Goal: Task Accomplishment & Management: Manage account settings

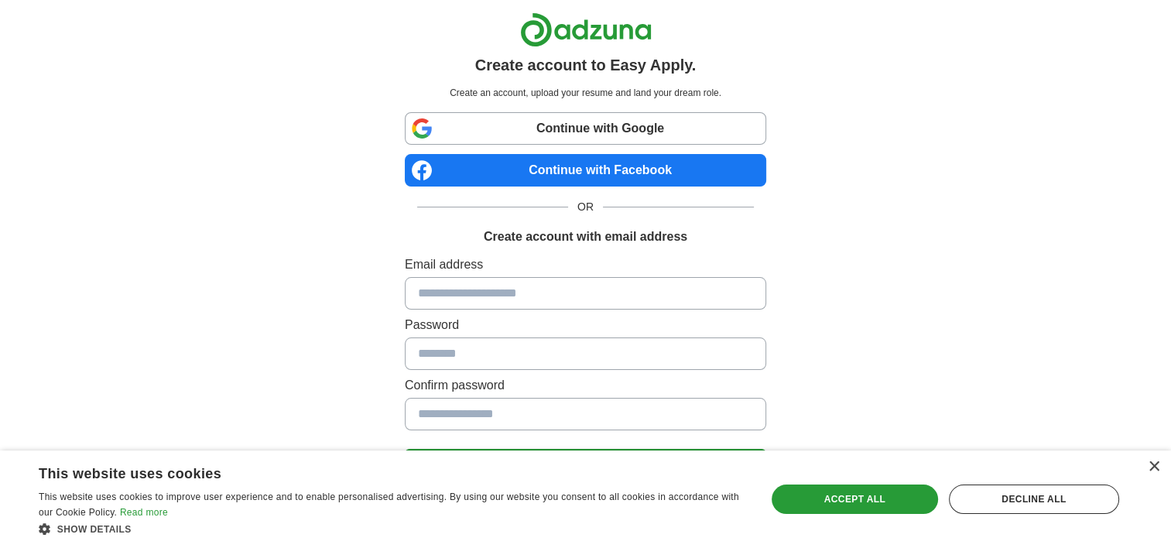
click at [567, 125] on link "Continue with Google" at bounding box center [585, 128] width 361 height 32
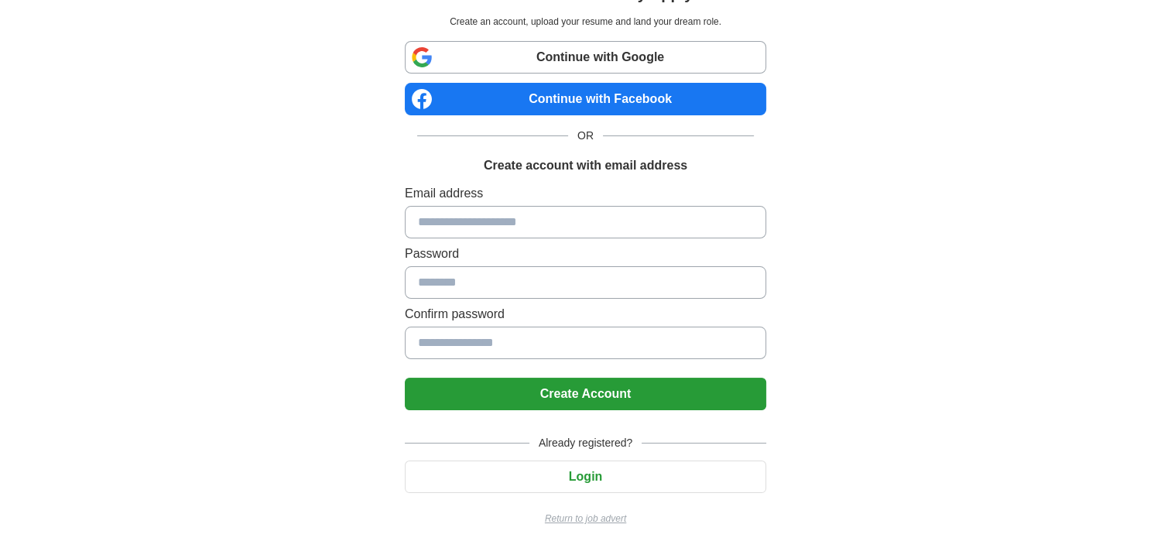
click at [531, 474] on button "Login" at bounding box center [585, 476] width 361 height 32
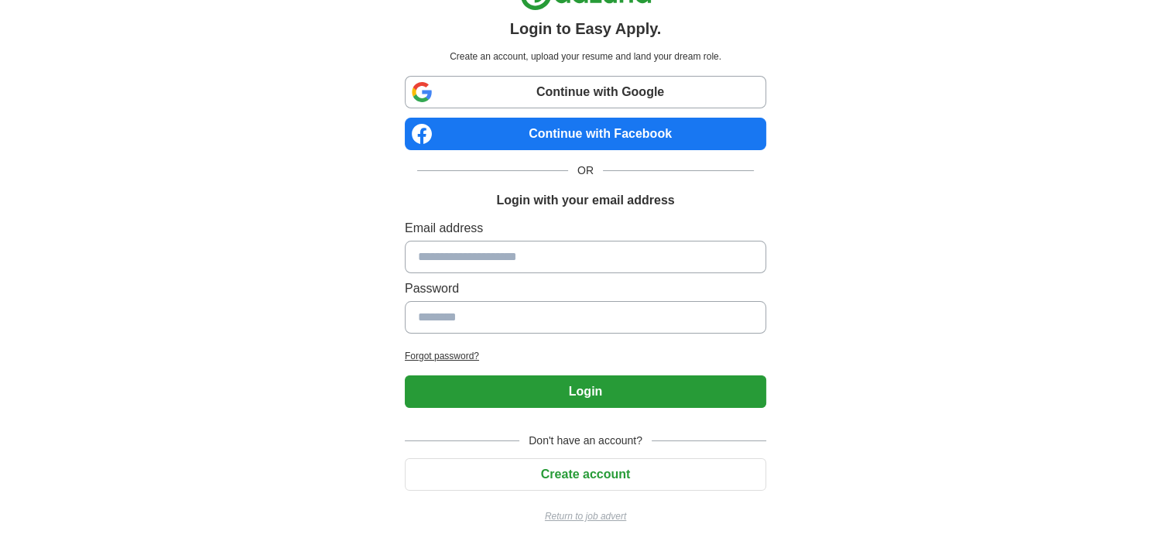
scroll to position [34, 0]
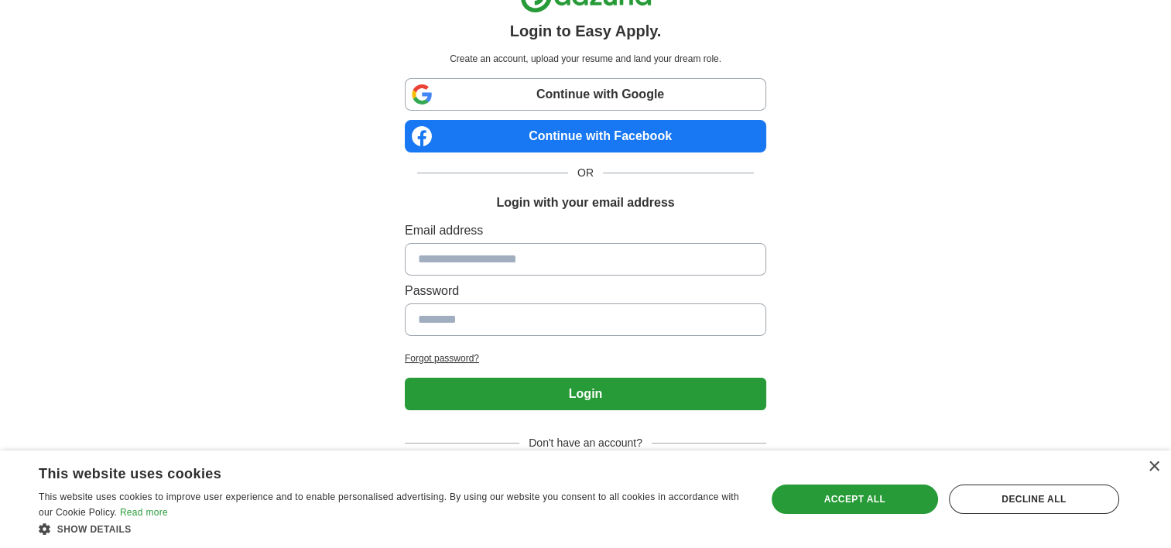
click at [1160, 469] on div "× This website uses cookies This website uses cookies to improve user experienc…" at bounding box center [585, 498] width 1171 height 97
click at [1150, 464] on div "×" at bounding box center [1153, 467] width 12 height 12
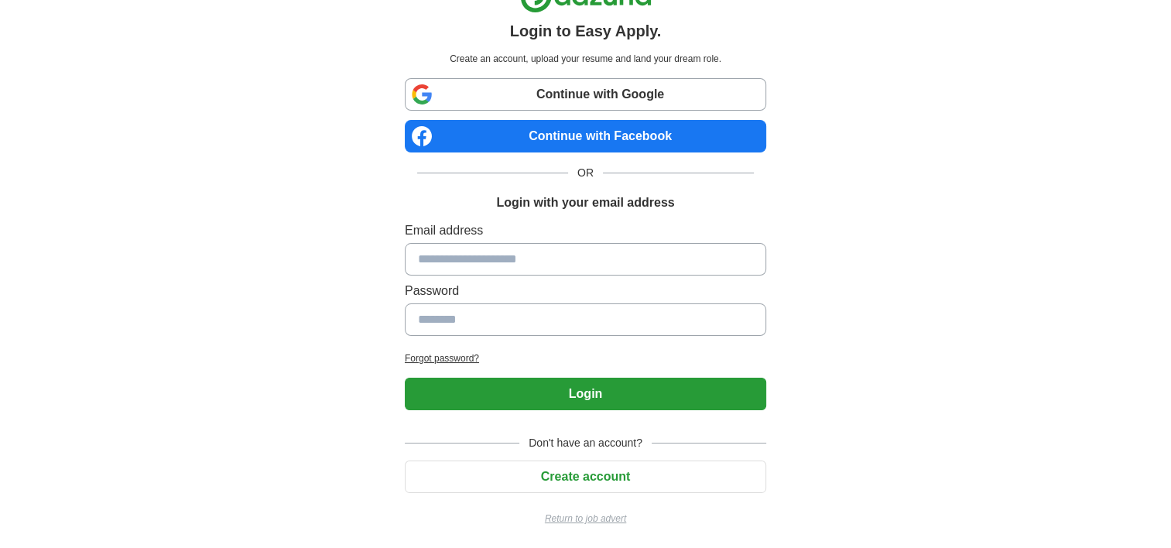
click at [530, 104] on link "Continue with Google" at bounding box center [585, 94] width 361 height 32
